Goal: Check status

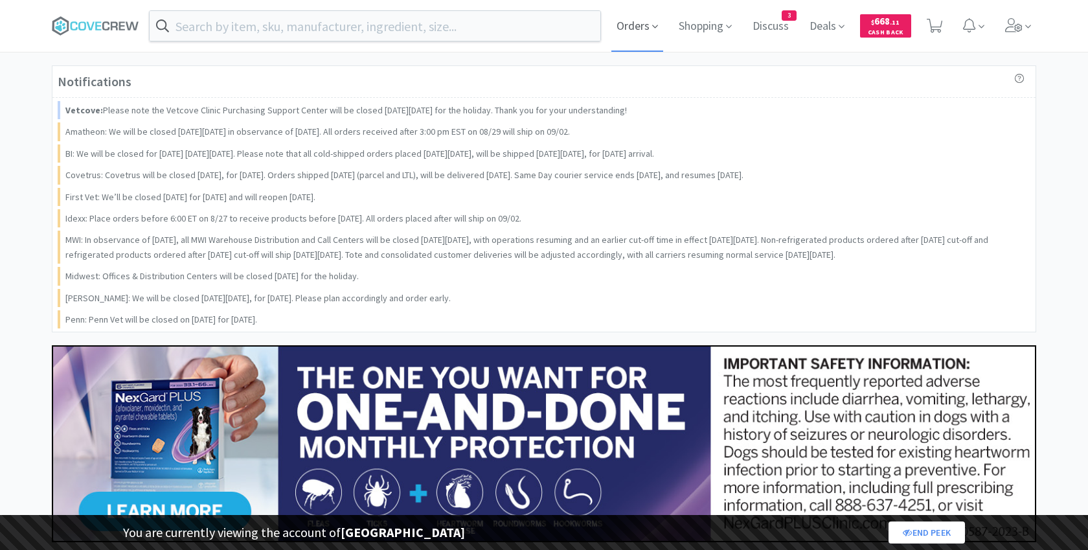
click at [657, 26] on span "Orders" at bounding box center [637, 26] width 52 height 52
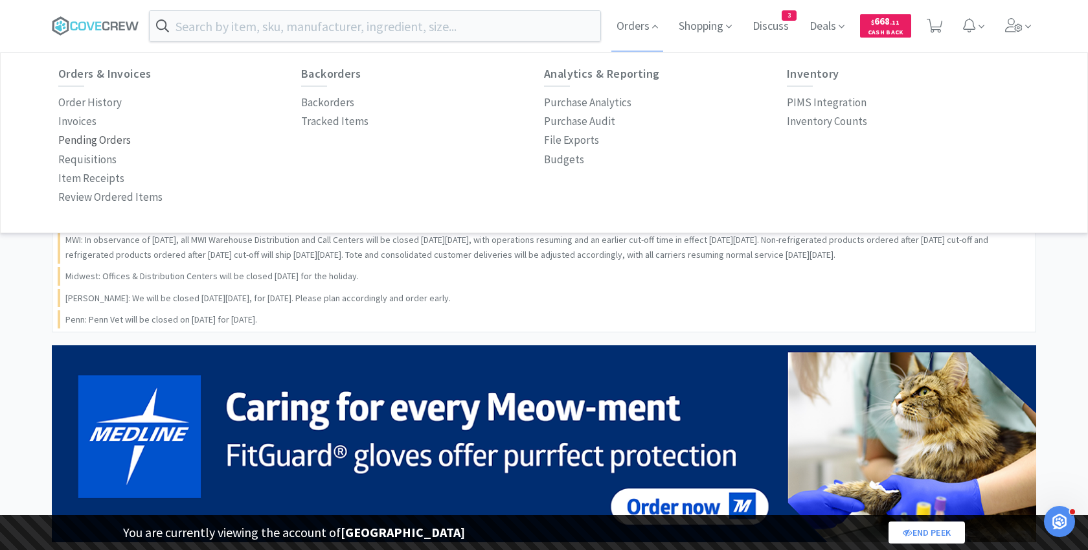
click at [100, 143] on p "Pending Orders" at bounding box center [94, 139] width 73 height 17
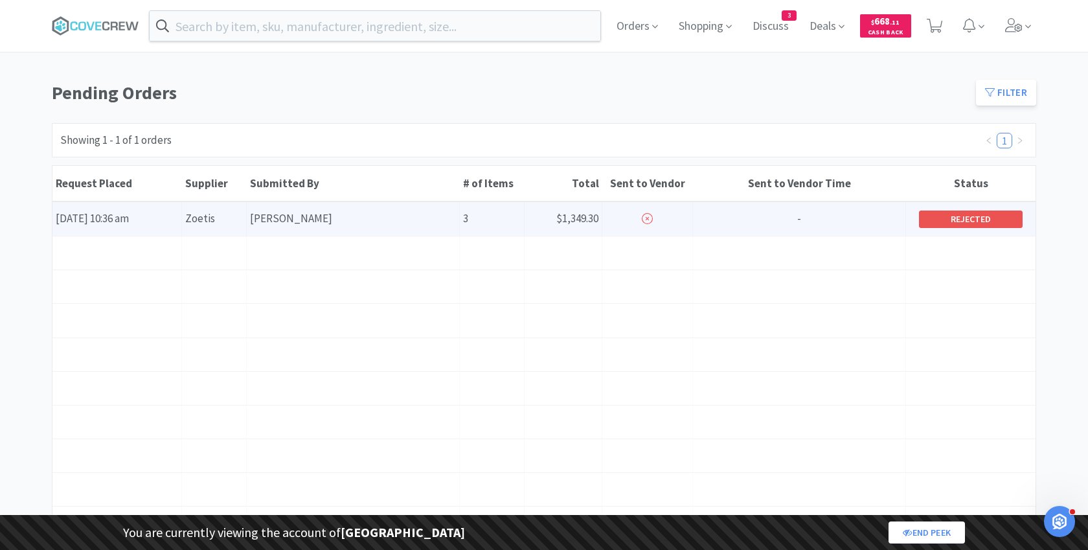
click at [281, 210] on div "Submitted By Noah Katzman" at bounding box center [353, 218] width 213 height 33
